Goal: Transaction & Acquisition: Purchase product/service

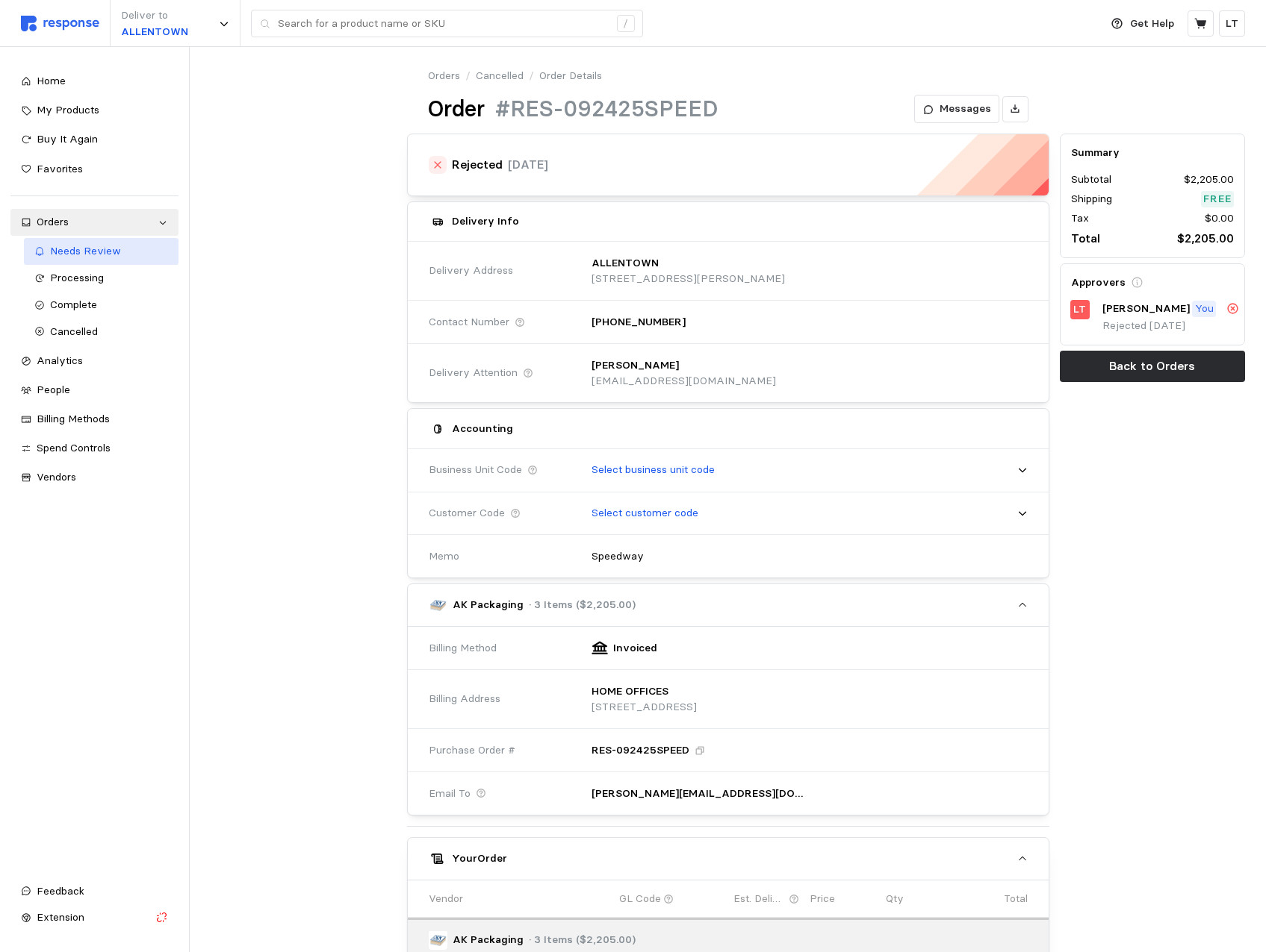
click at [85, 257] on span "Needs Review" at bounding box center [85, 250] width 71 height 13
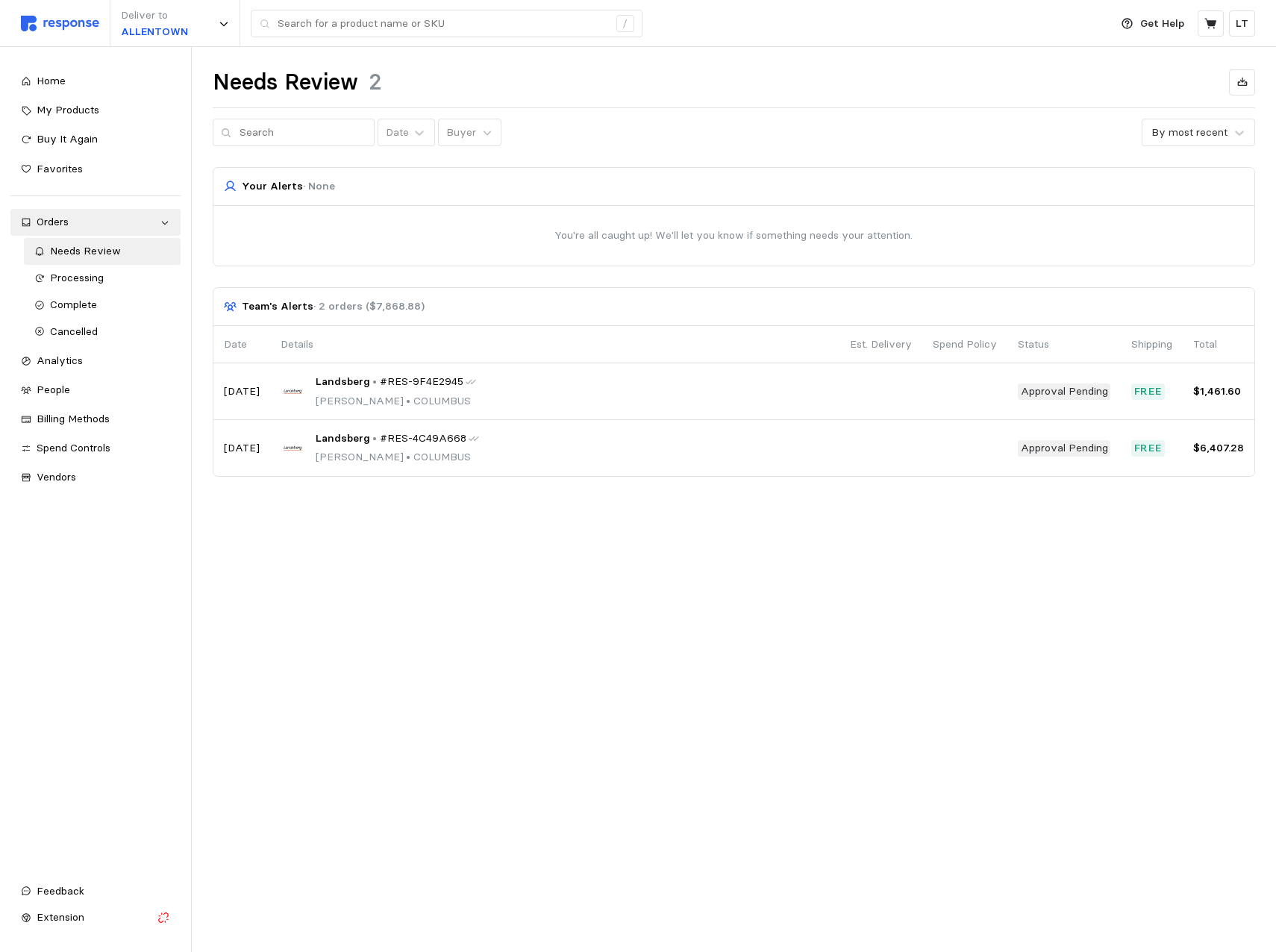
click at [507, 228] on div at bounding box center [734, 236] width 1042 height 60
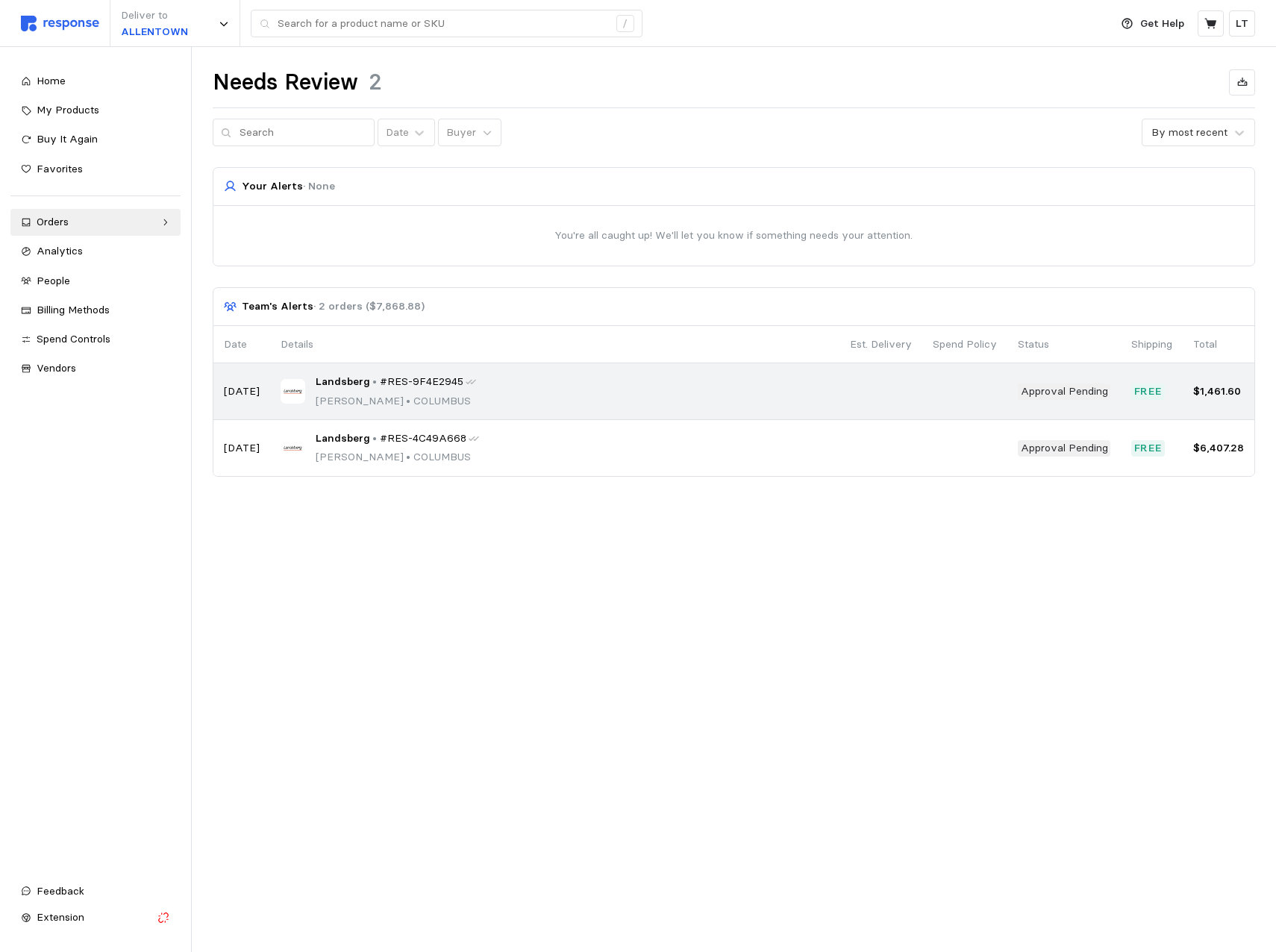
click at [452, 383] on span "#RES-9F4E2945" at bounding box center [422, 381] width 84 height 17
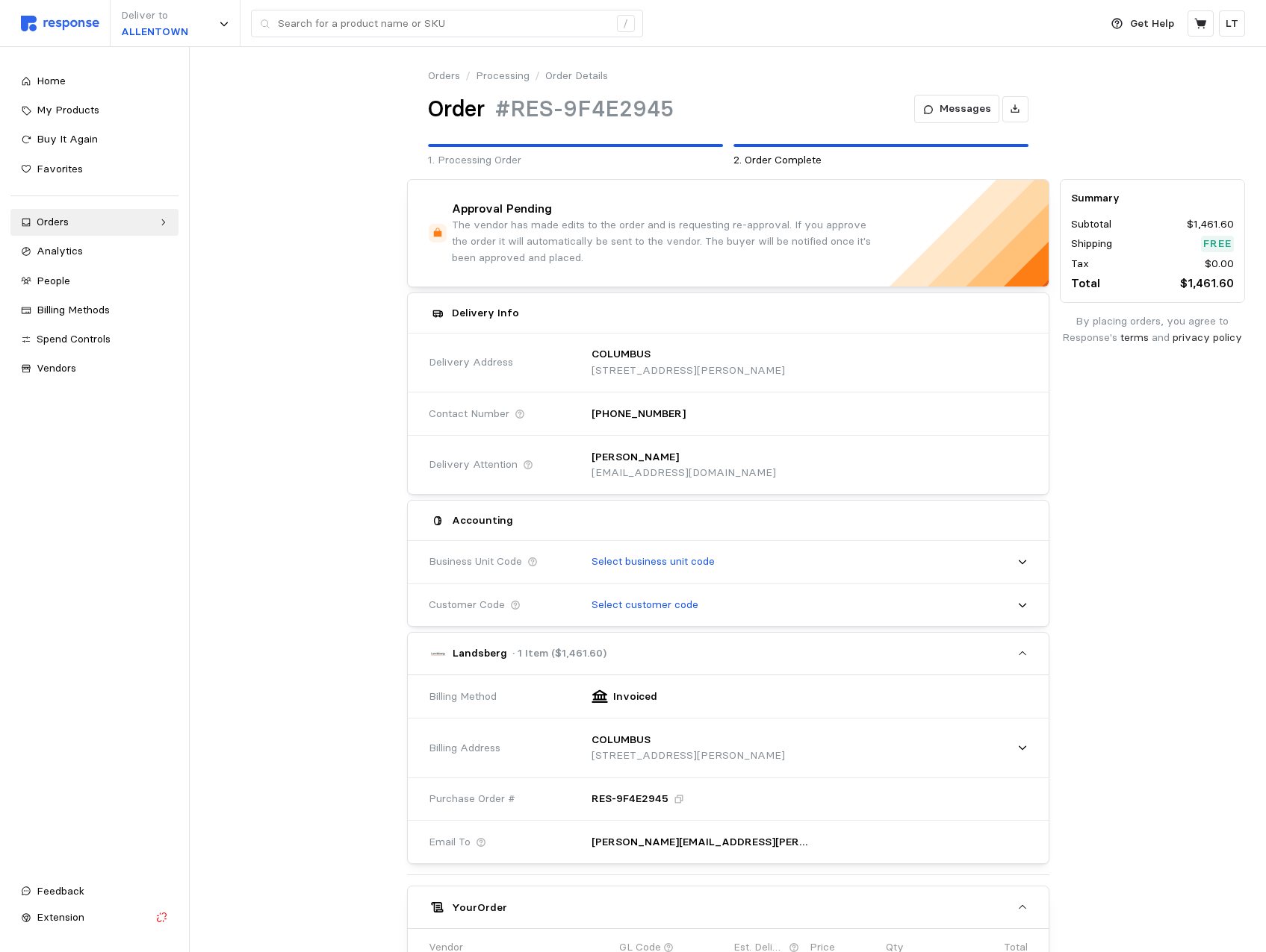
click at [79, 4] on div "Deliver to ALLENTOWN /" at bounding box center [556, 24] width 1071 height 47
click at [67, 16] on img at bounding box center [60, 24] width 78 height 16
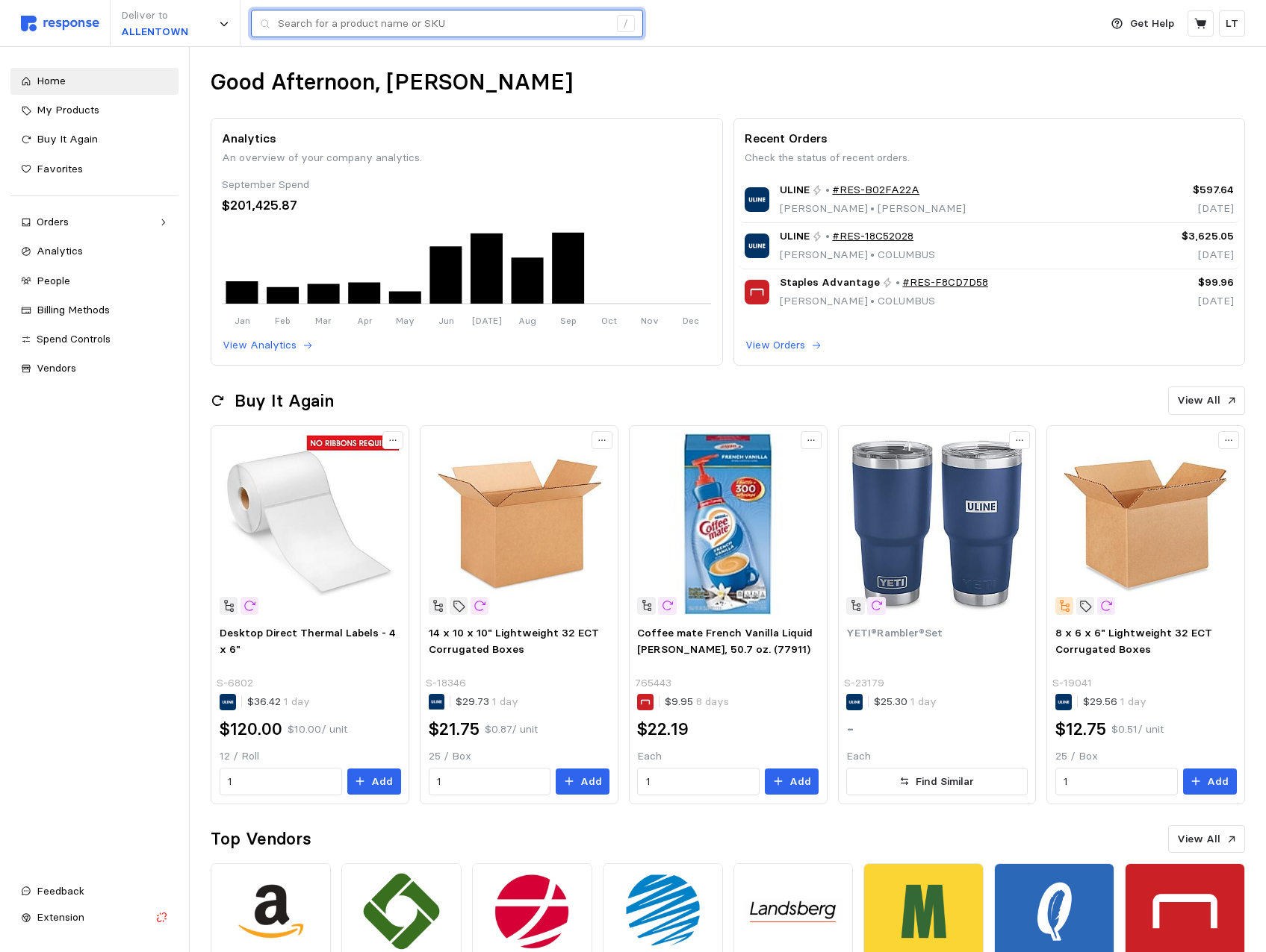
drag, startPoint x: 374, startPoint y: 23, endPoint x: 382, endPoint y: 22, distance: 8.1
click at [374, 24] on input "text" at bounding box center [443, 24] width 331 height 27
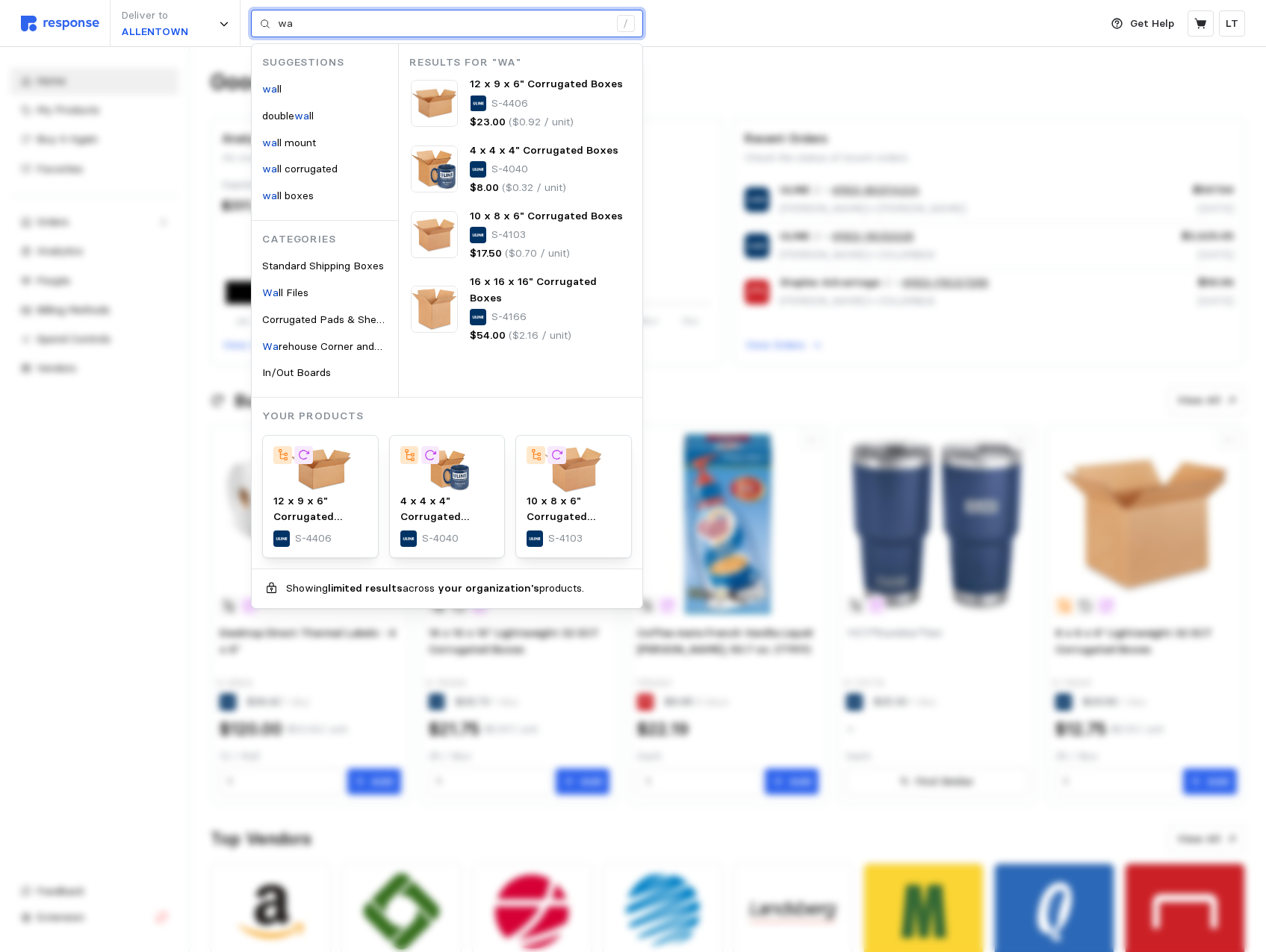
type input "w"
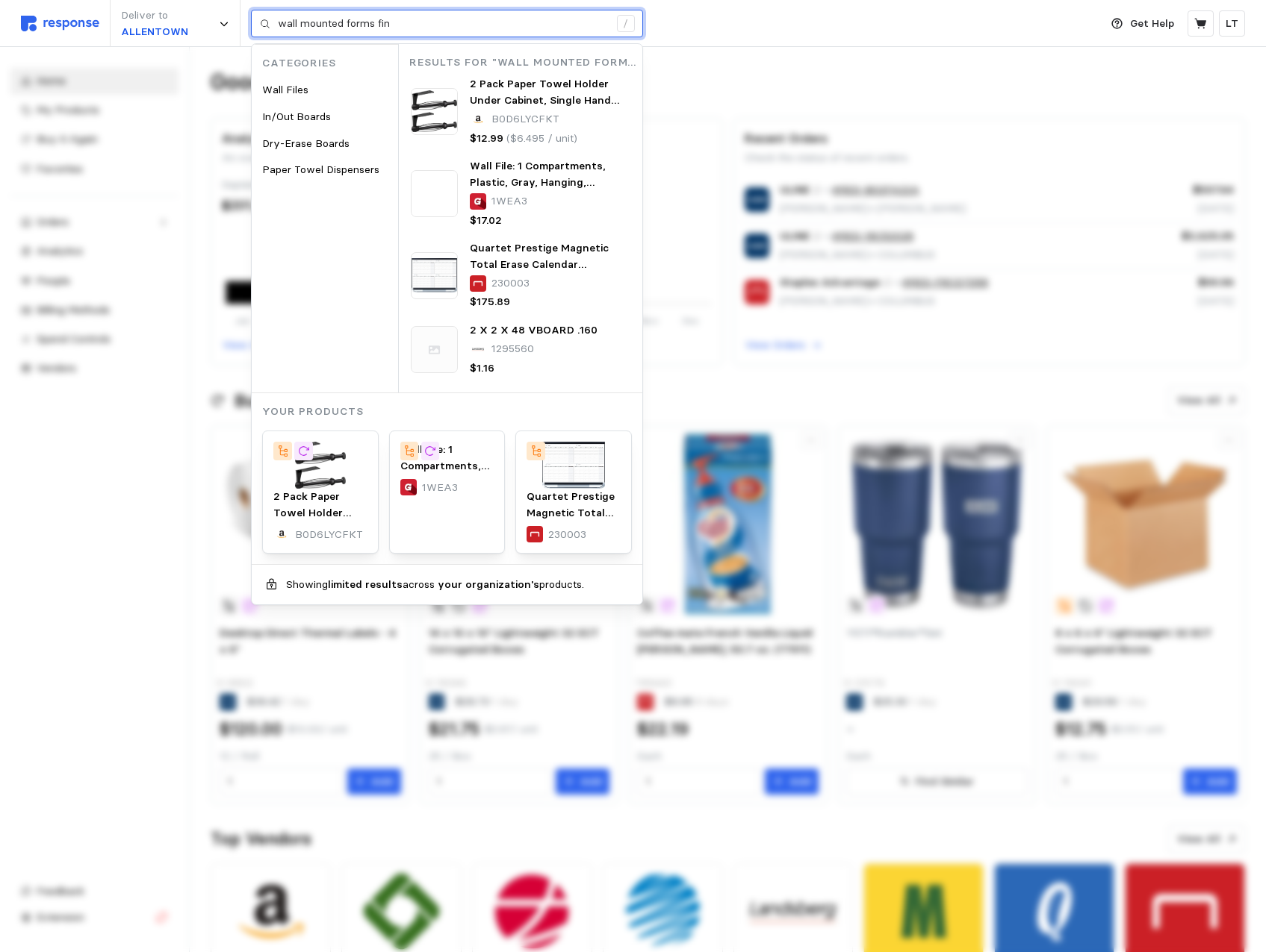
type input "wall mounted forms fin"
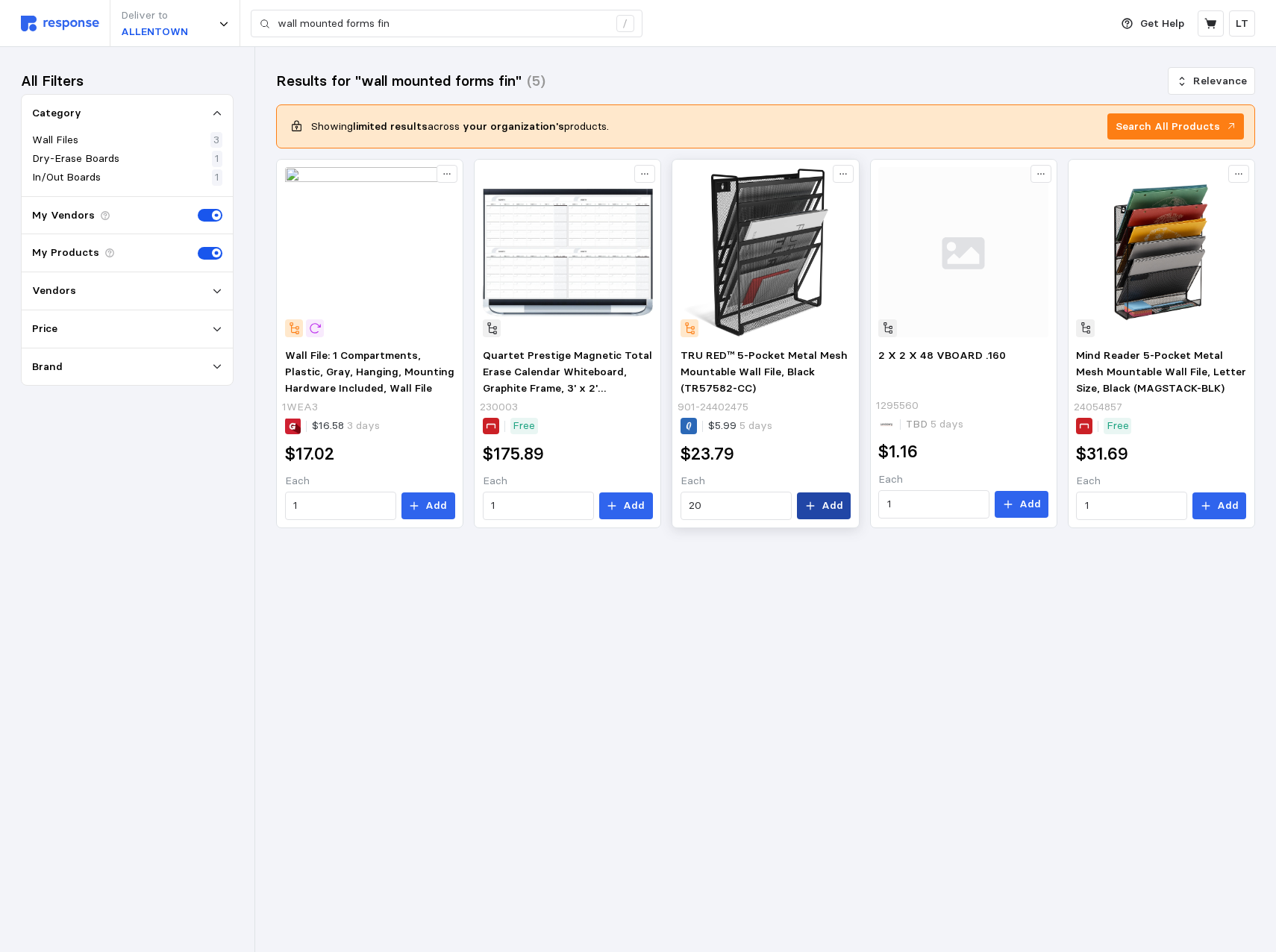
click at [816, 503] on icon at bounding box center [811, 506] width 10 height 10
click at [707, 506] on input "20" at bounding box center [736, 506] width 94 height 27
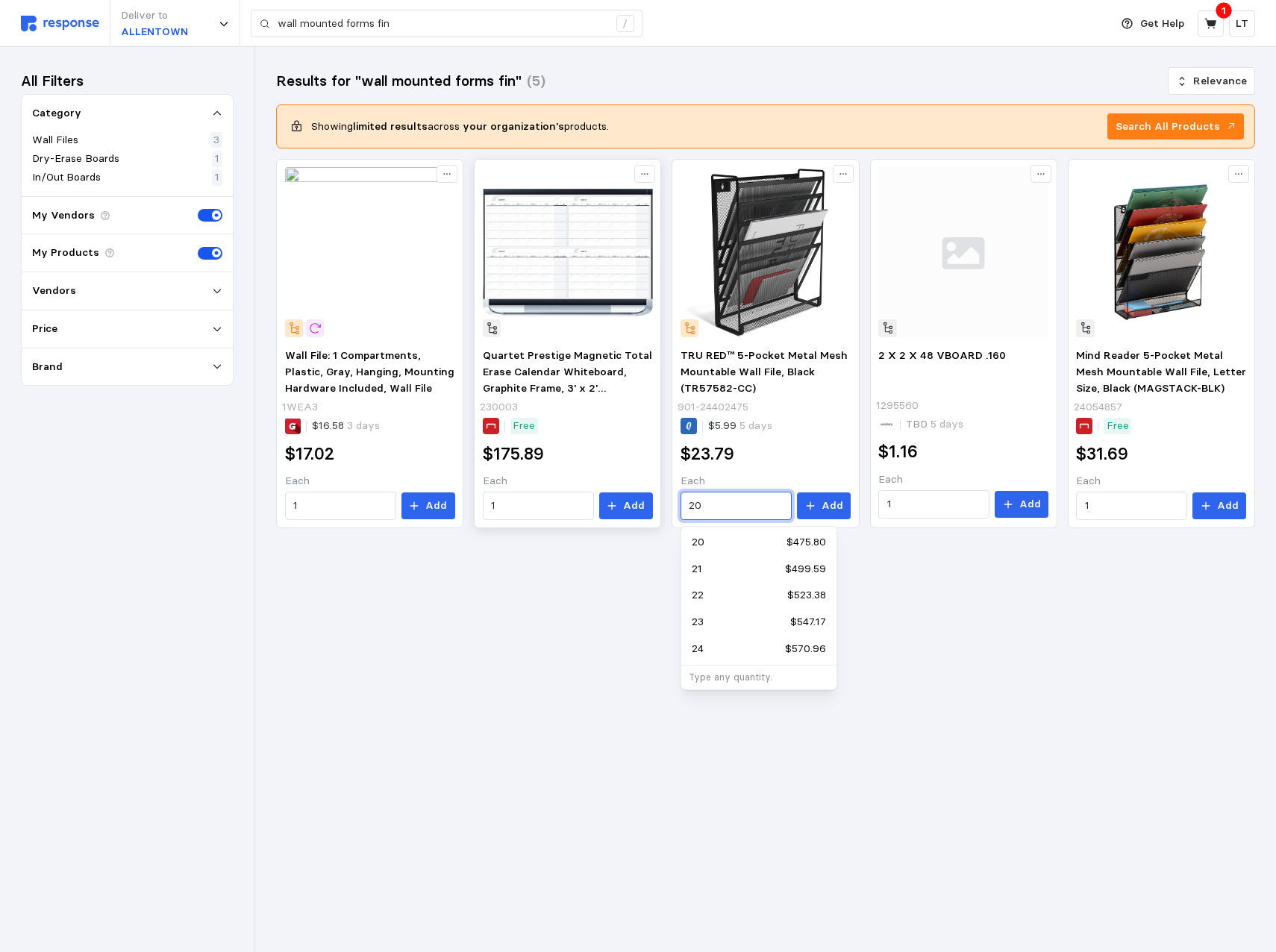
drag, startPoint x: 709, startPoint y: 506, endPoint x: 616, endPoint y: 480, distance: 96.6
click at [587, 490] on div "Wall File: 1 Compartments, Plastic, Gray, Hanging, Mounting Hardware Included, …" at bounding box center [766, 344] width 979 height 369
type input "3"
click at [821, 514] on button "Add" at bounding box center [824, 506] width 54 height 27
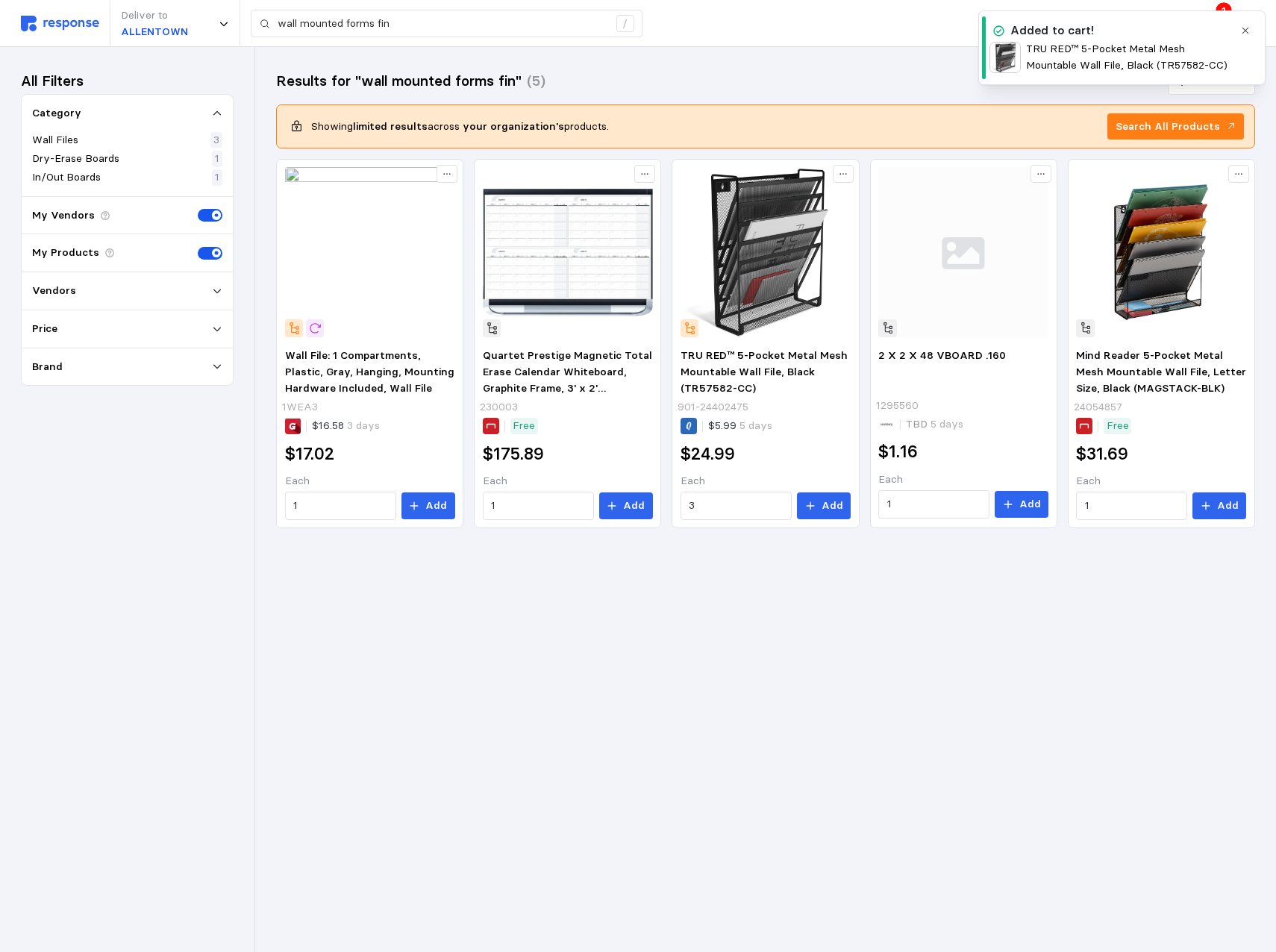
click at [1239, 27] on button "button" at bounding box center [1246, 30] width 18 height 18
click at [1213, 20] on icon at bounding box center [1211, 24] width 13 height 13
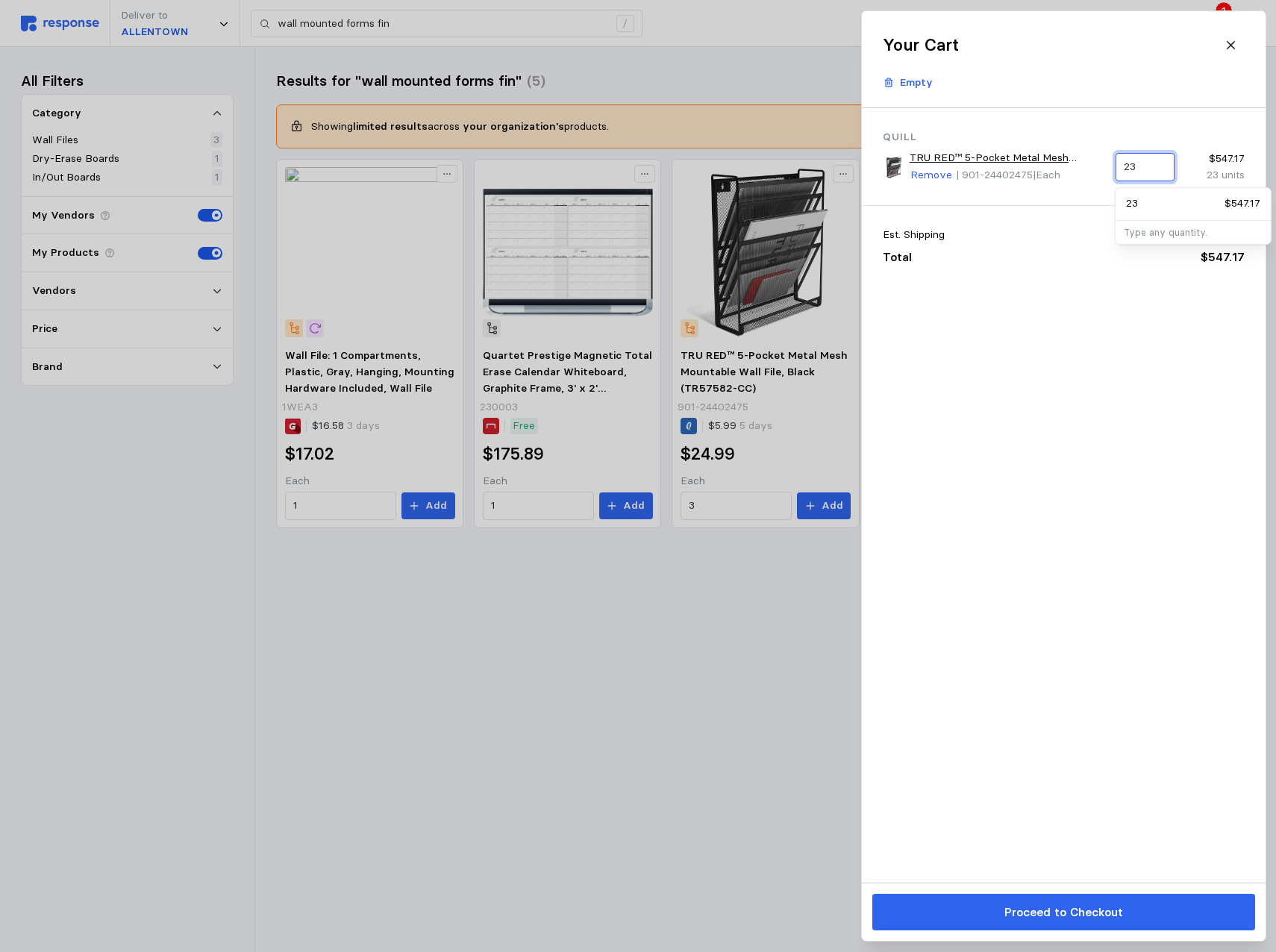
drag, startPoint x: 1150, startPoint y: 172, endPoint x: 680, endPoint y: 142, distance: 471.0
click at [727, 952] on div "Your Cart Empty Quill TRU RED™ 5-Pocket Metal Mesh Mountable Wall File, Black (…" at bounding box center [638, 952] width 1276 height 0
type input "3"
click at [1043, 244] on div "Est. Shipping Free Total $547.17" at bounding box center [1064, 246] width 404 height 81
click at [1233, 41] on icon at bounding box center [1231, 45] width 13 height 13
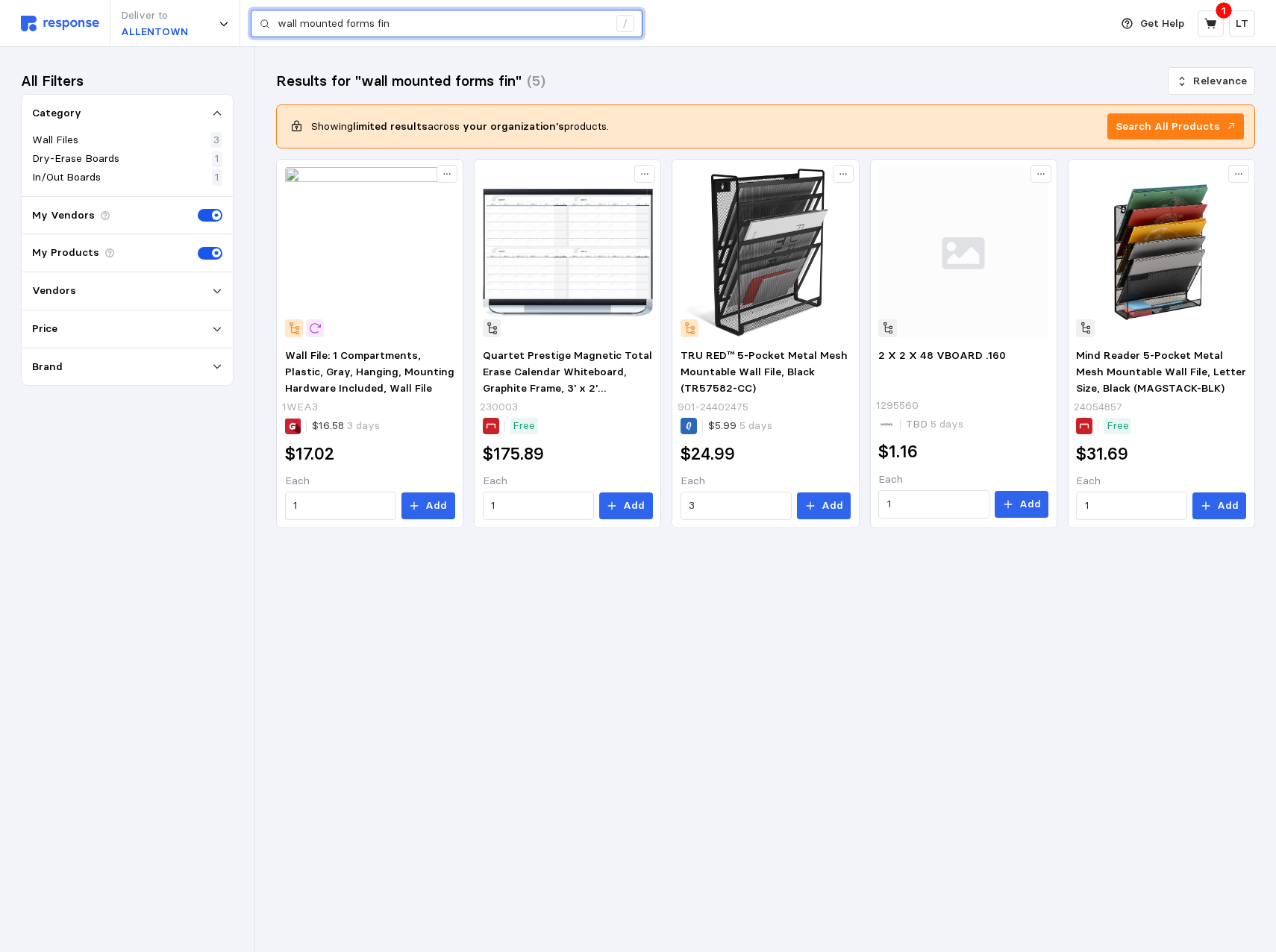
click at [430, 22] on input "wall mounted forms fin" at bounding box center [443, 24] width 331 height 27
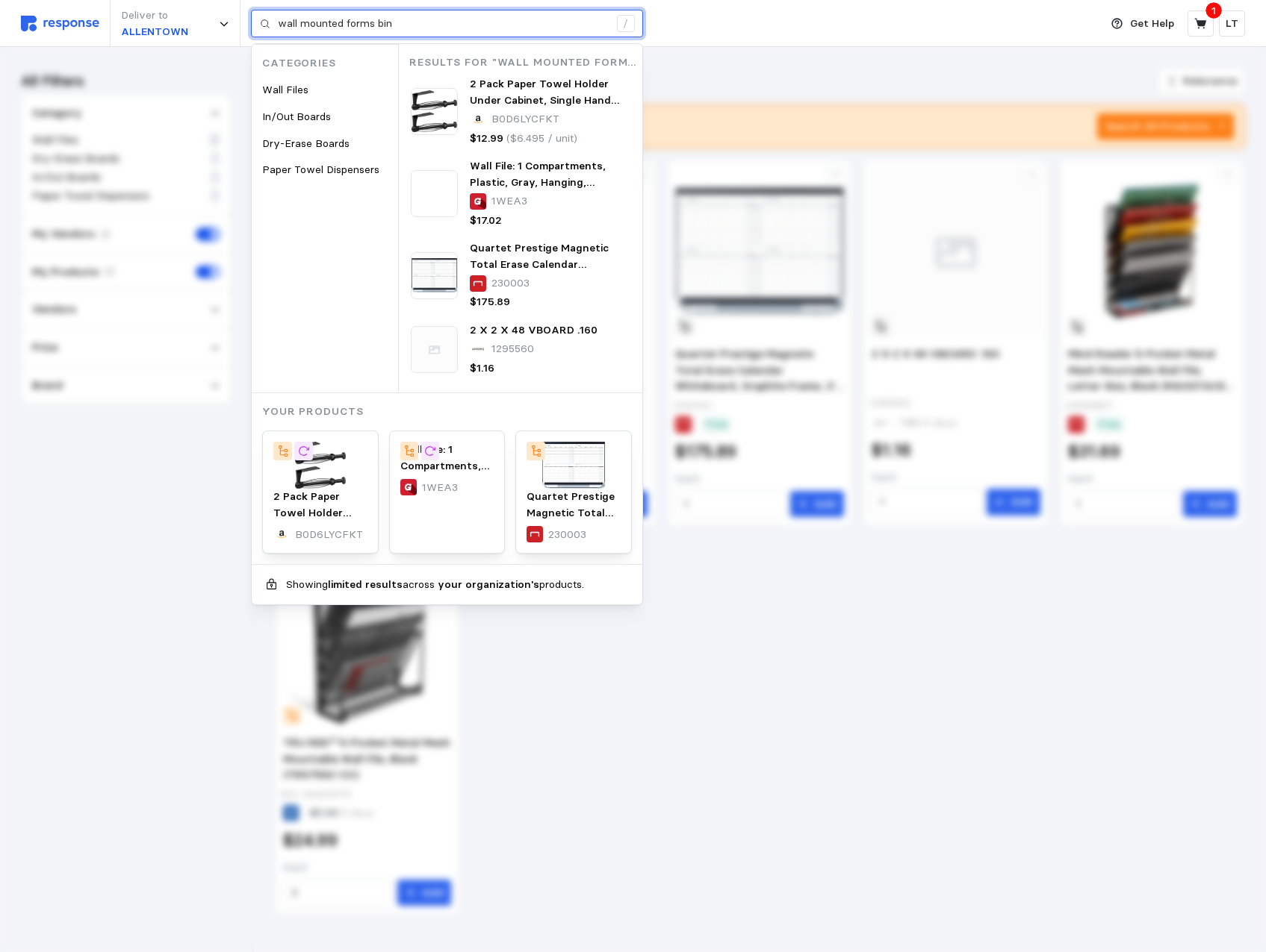
drag, startPoint x: 420, startPoint y: 23, endPoint x: 347, endPoint y: 31, distance: 73.4
click at [347, 31] on input "wall mounted forms bin" at bounding box center [443, 24] width 331 height 27
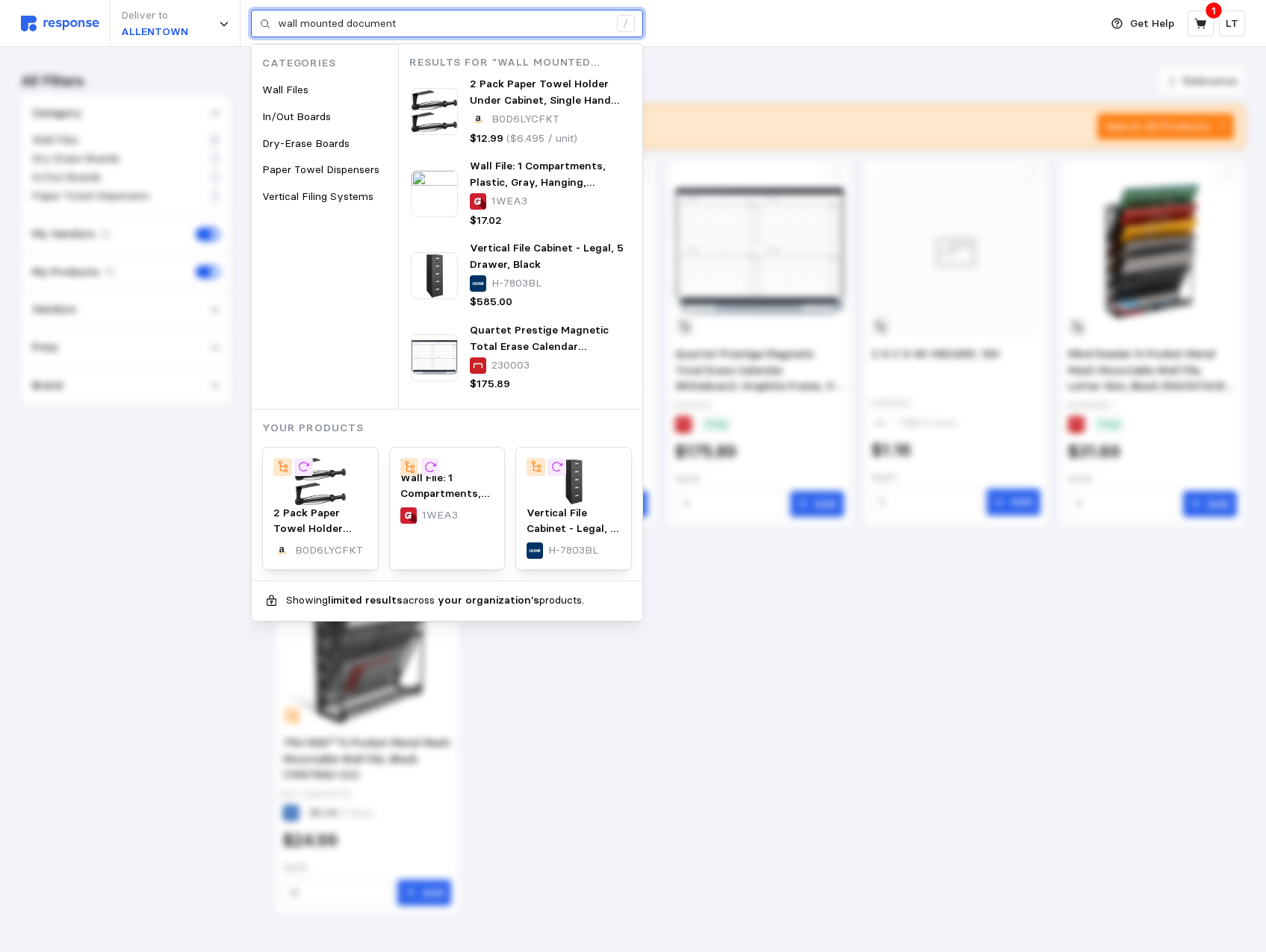
type input "wall mounted document"
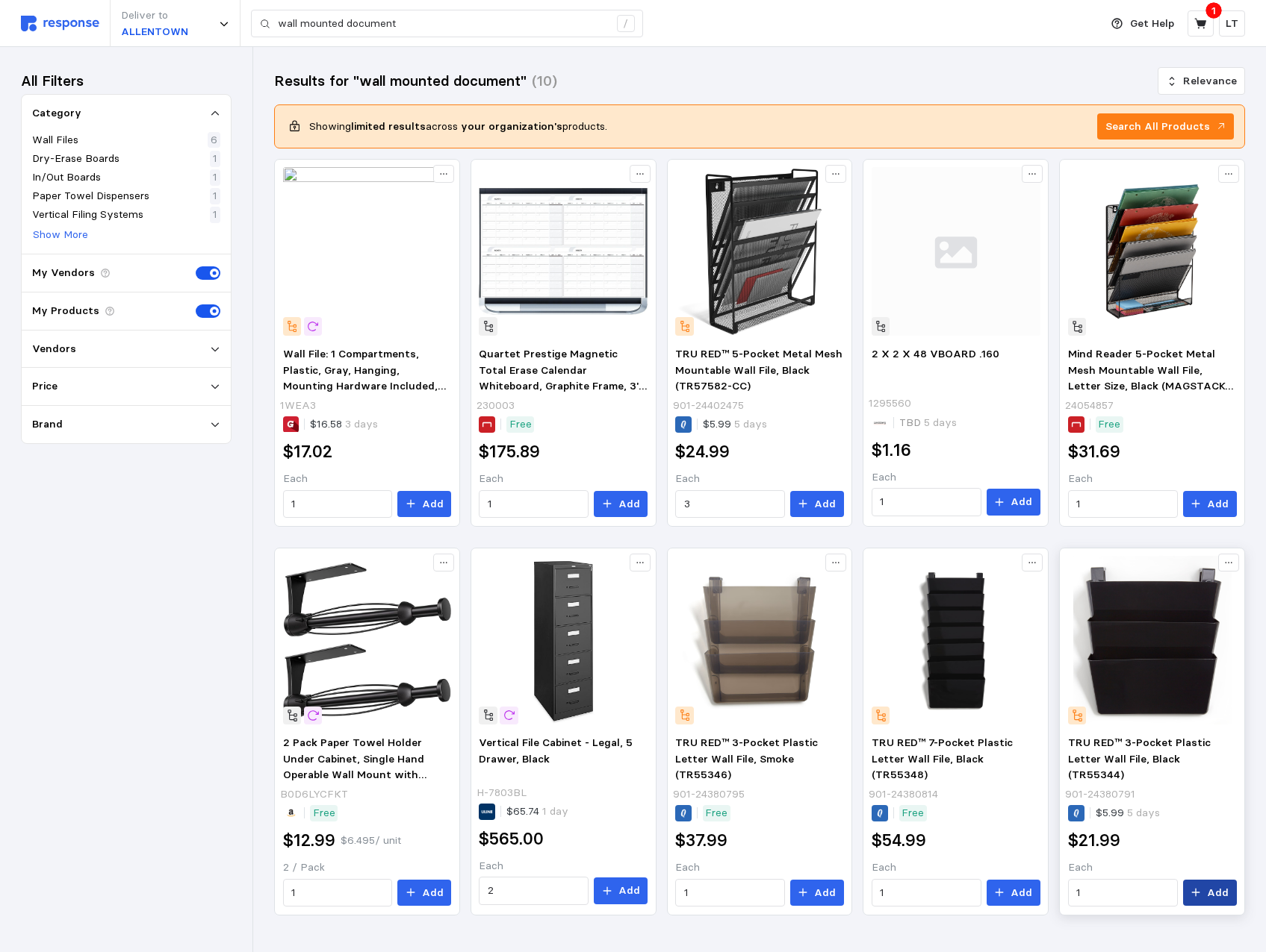
click at [1208, 890] on button "Add" at bounding box center [1209, 893] width 54 height 27
